Goal: Use online tool/utility: Utilize a website feature to perform a specific function

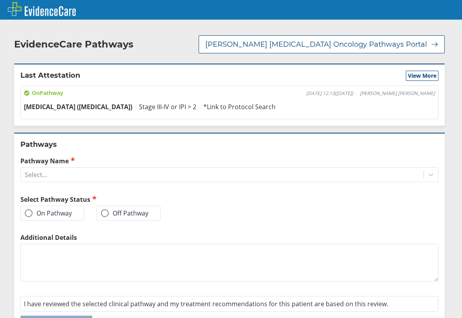
click at [46, 209] on label "On Pathway" at bounding box center [48, 213] width 47 height 8
click at [0, 0] on input "On Pathway" at bounding box center [0, 0] width 0 height 0
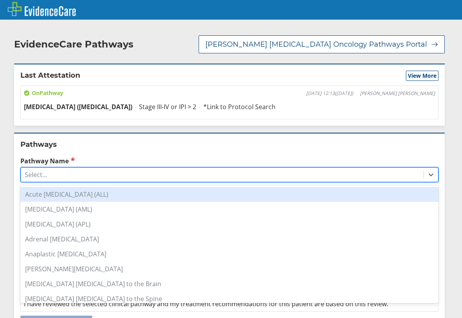
click at [67, 168] on div "Select..." at bounding box center [222, 174] width 403 height 13
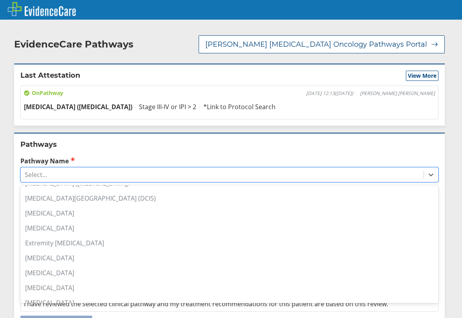
scroll to position [151, 0]
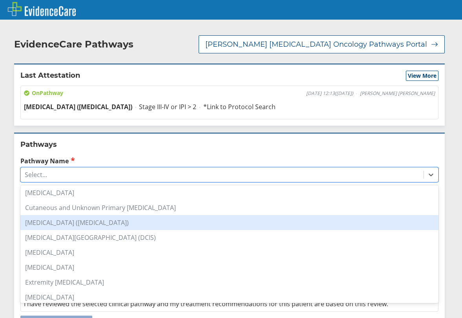
click at [72, 217] on div "[MEDICAL_DATA] ([MEDICAL_DATA])" at bounding box center [229, 222] width 418 height 15
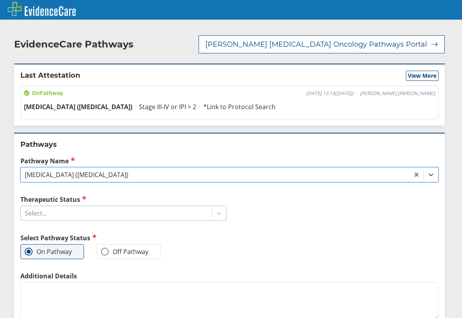
click at [82, 206] on div "Select..." at bounding box center [116, 212] width 191 height 13
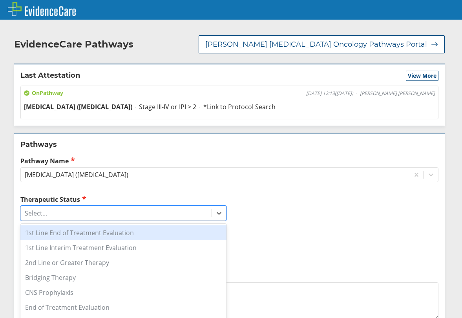
scroll to position [39, 0]
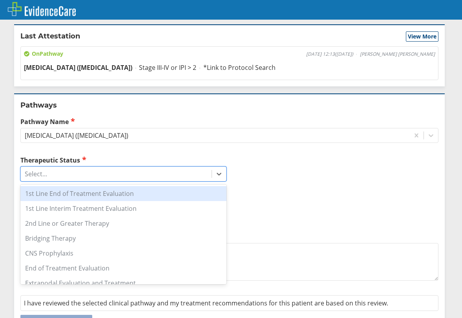
click at [120, 186] on div "1st Line End of Treatment Evaluation" at bounding box center [123, 193] width 206 height 15
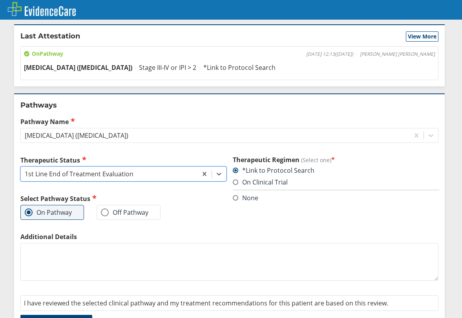
scroll to position [55, 0]
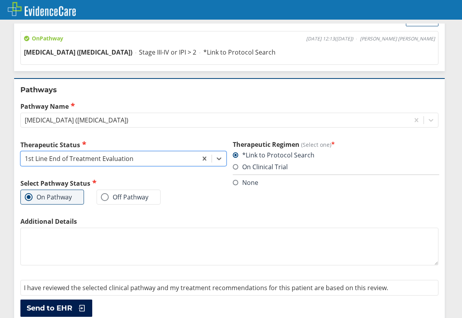
click at [67, 304] on button "Send to EHR" at bounding box center [56, 307] width 72 height 17
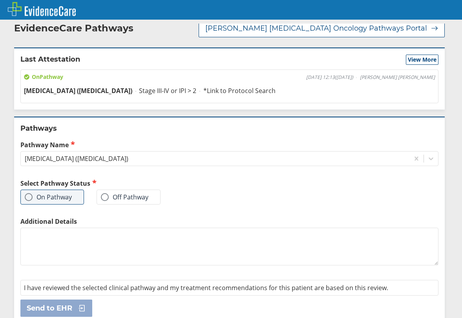
scroll to position [0, 0]
